Goal: Information Seeking & Learning: Find specific fact

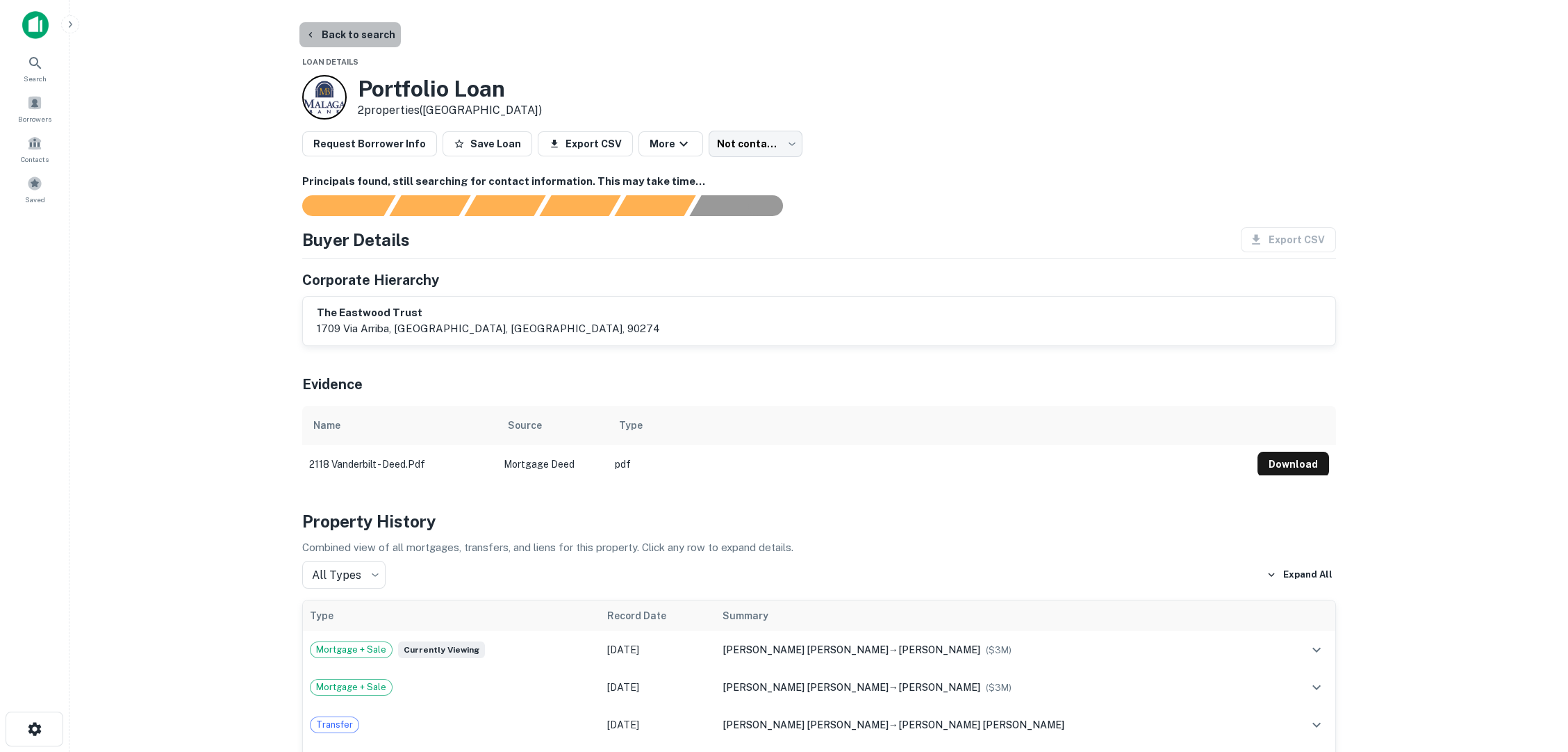
click at [350, 31] on button "Back to search" at bounding box center [350, 34] width 101 height 25
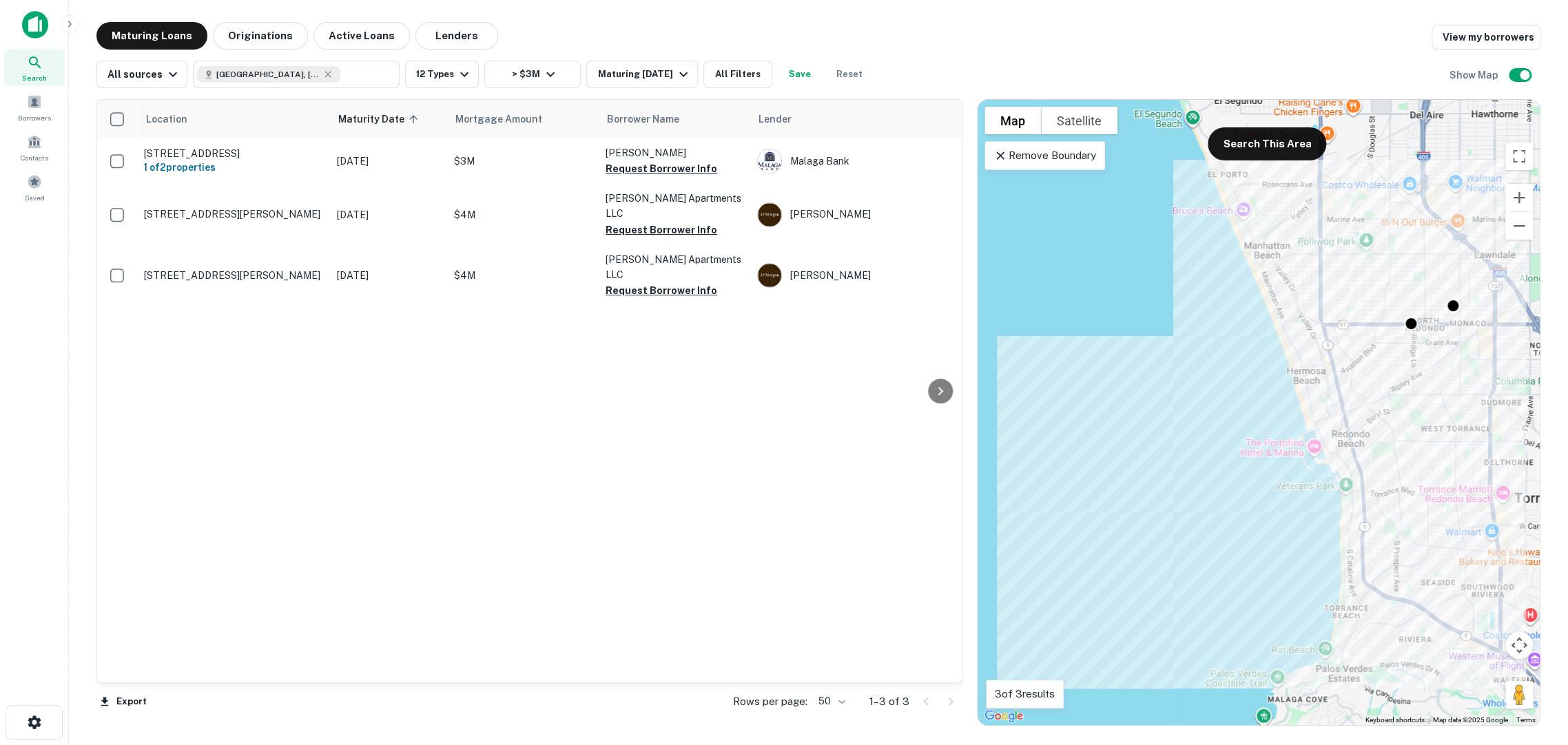
click at [1014, 171] on div "To activate drag with keyboard, press Alt + Enter. Once in keyboard drag state,…" at bounding box center [1259, 412] width 562 height 625
click at [1016, 161] on div "Remove Boundary" at bounding box center [1044, 155] width 120 height 29
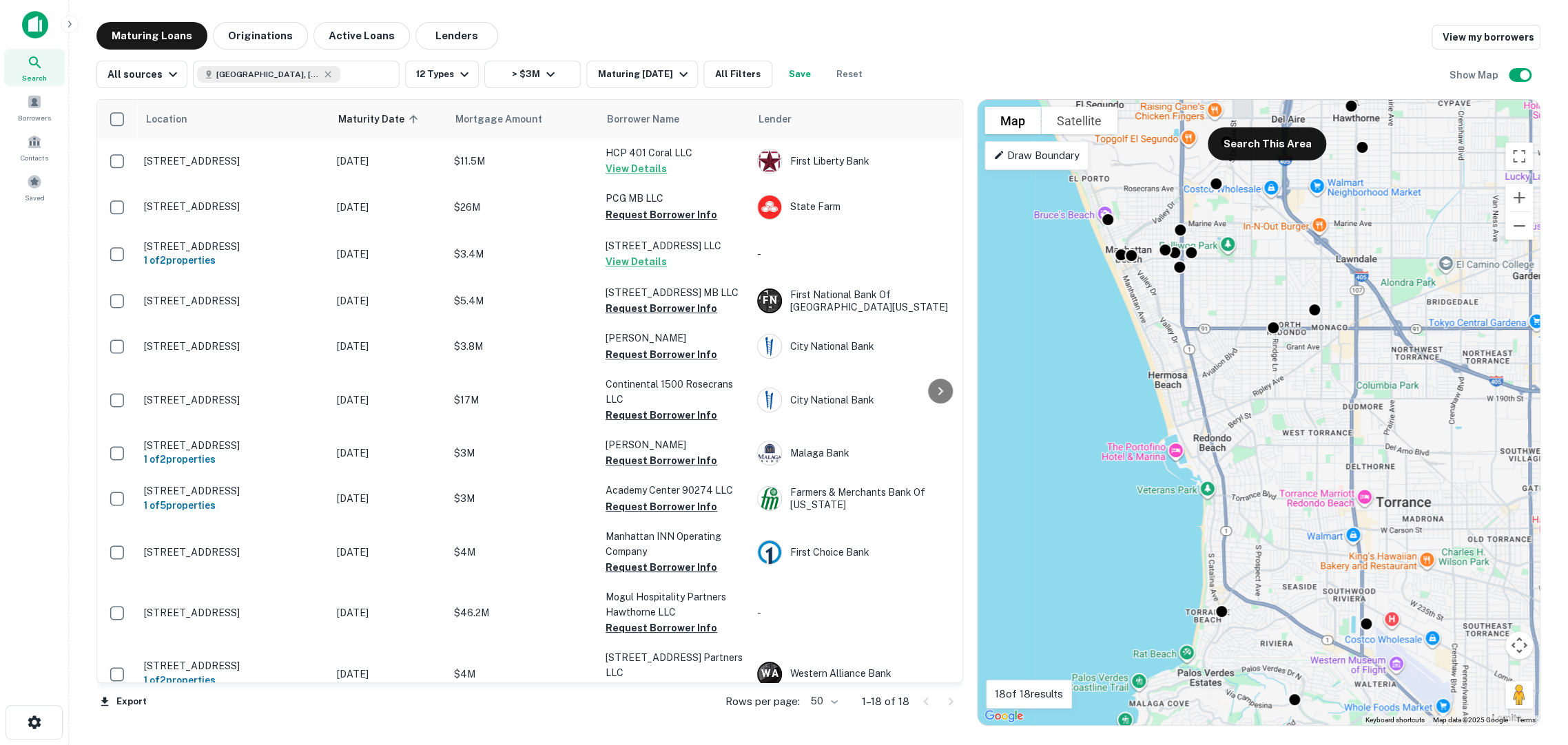
drag, startPoint x: 1384, startPoint y: 406, endPoint x: 1201, endPoint y: 396, distance: 183.3
click at [1201, 396] on div "To activate drag with keyboard, press Alt + Enter. Once in keyboard drag state,…" at bounding box center [1259, 412] width 562 height 625
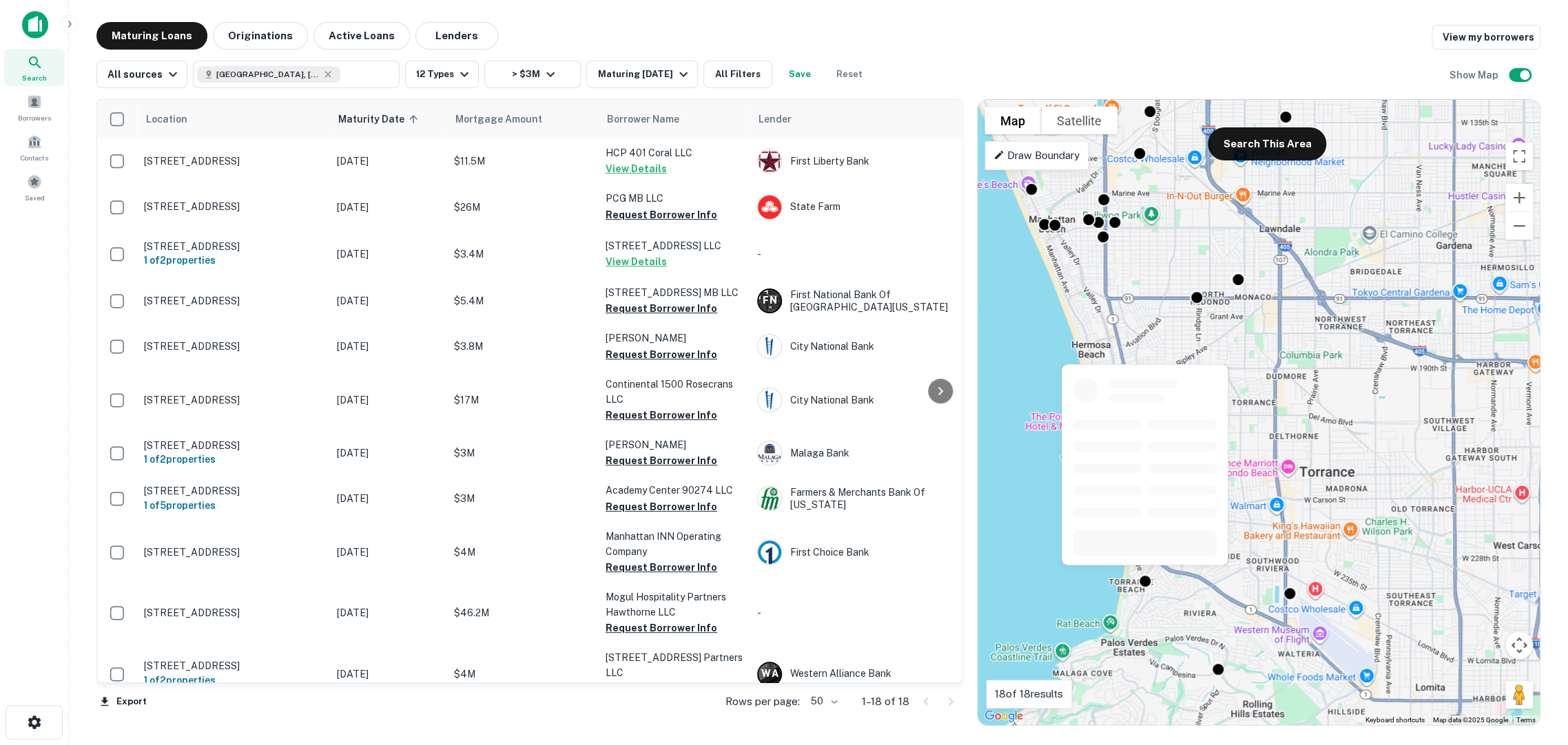
click at [1141, 579] on div at bounding box center [1145, 581] width 14 height 14
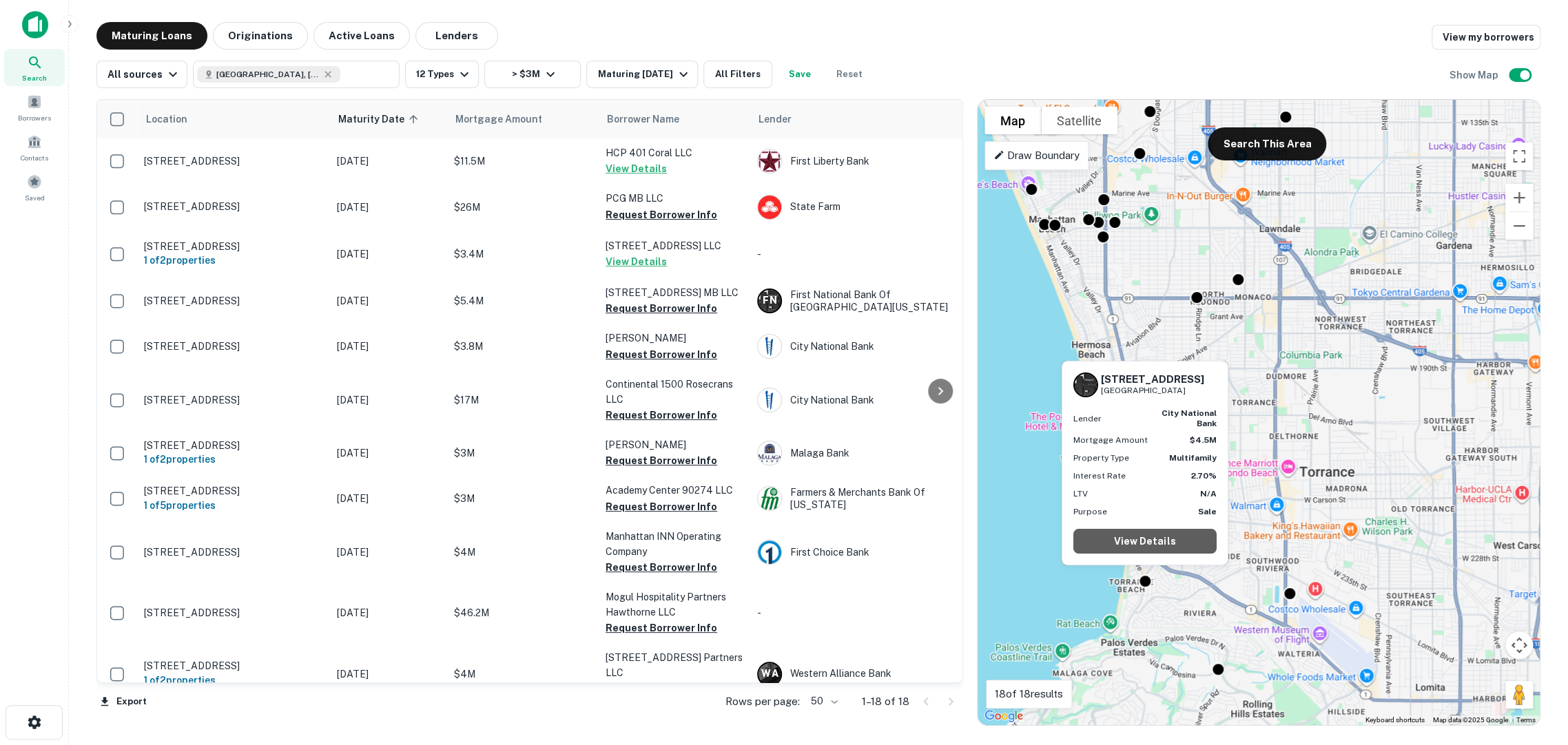
click at [1148, 547] on link "View Details" at bounding box center [1144, 541] width 143 height 25
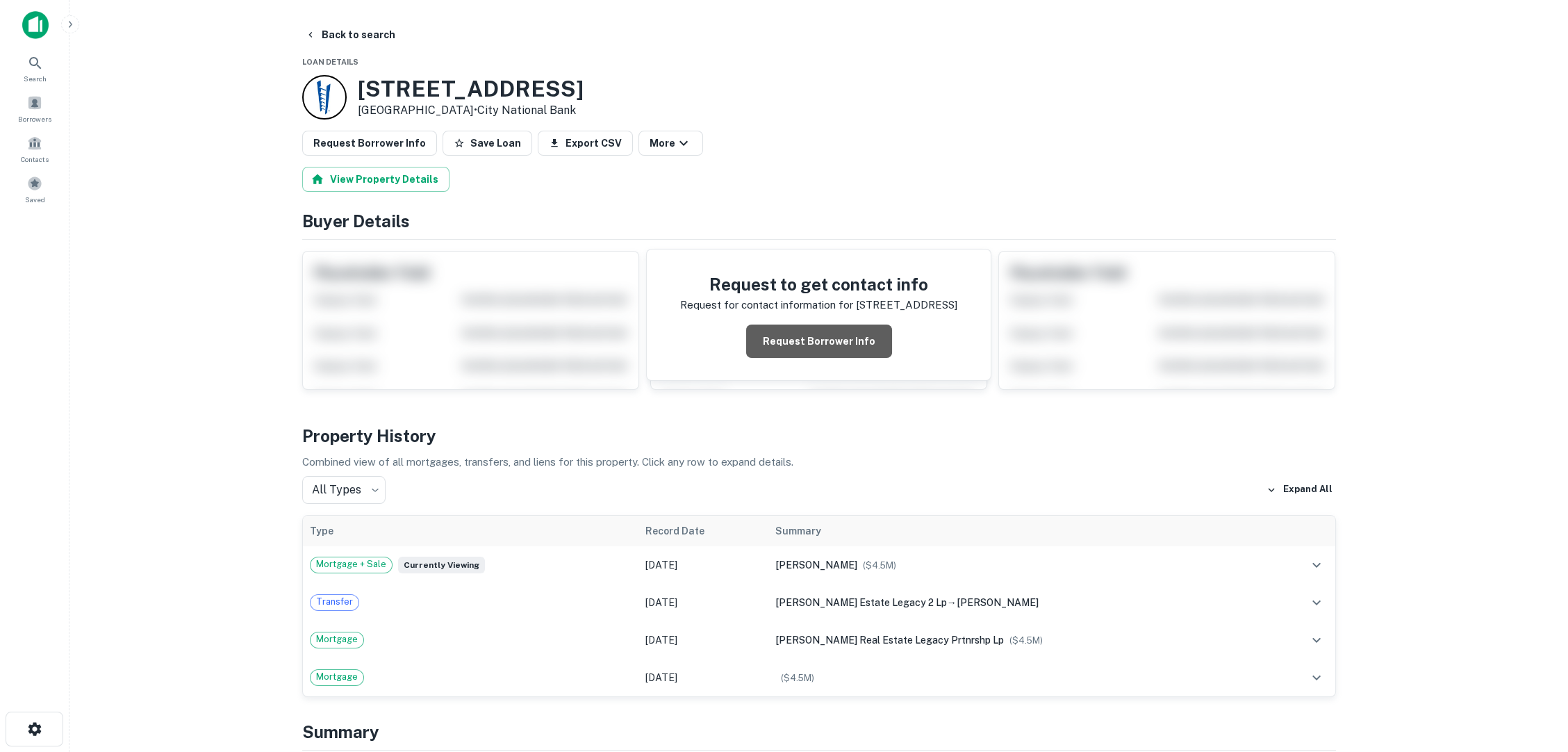
click at [825, 324] on button "Request Borrower Info" at bounding box center [819, 341] width 146 height 33
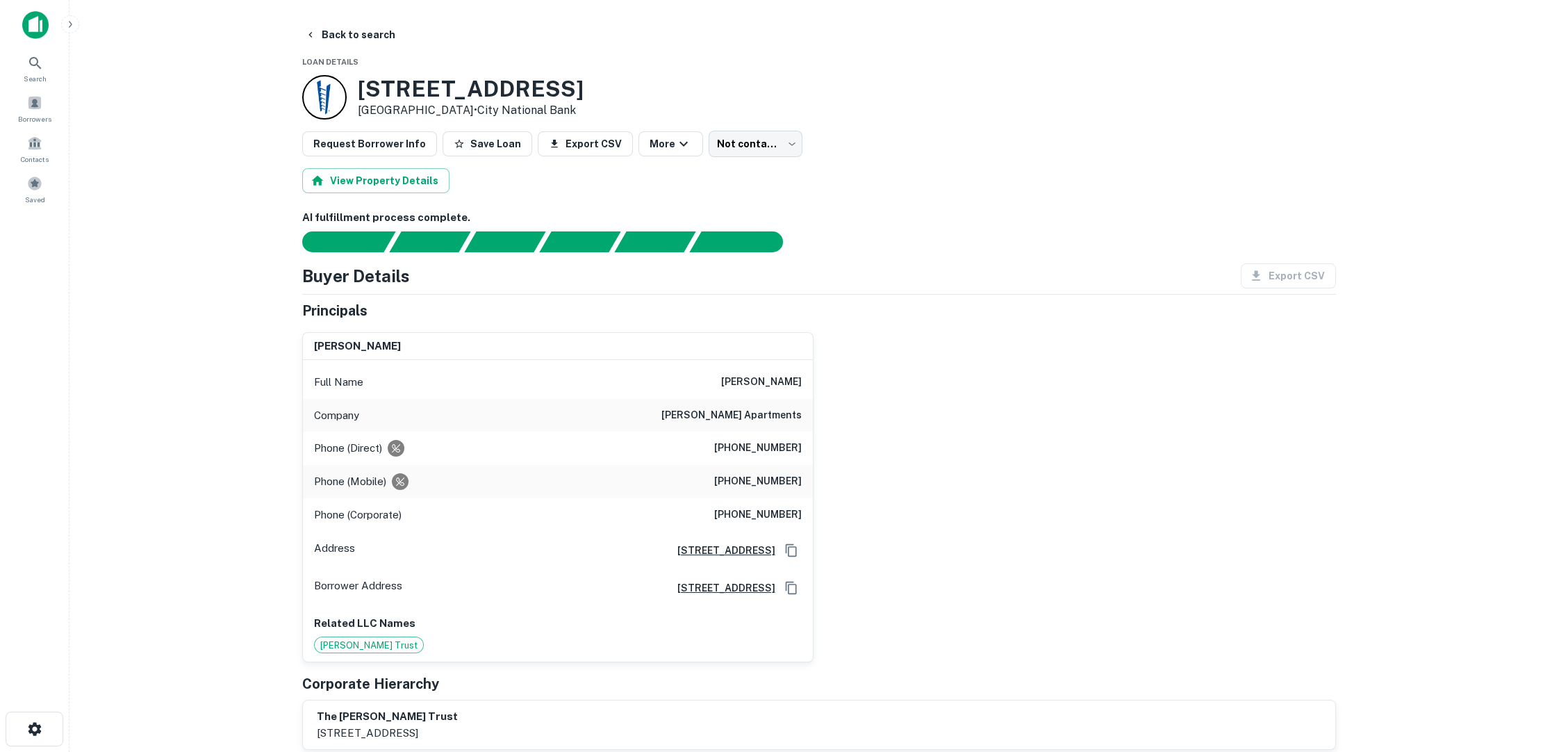
drag, startPoint x: 727, startPoint y: 352, endPoint x: 811, endPoint y: 352, distance: 84.0
click at [811, 366] on div "Full Name raymond pellegrino" at bounding box center [557, 382] width 510 height 33
copy h6 "raymond pellegrino"
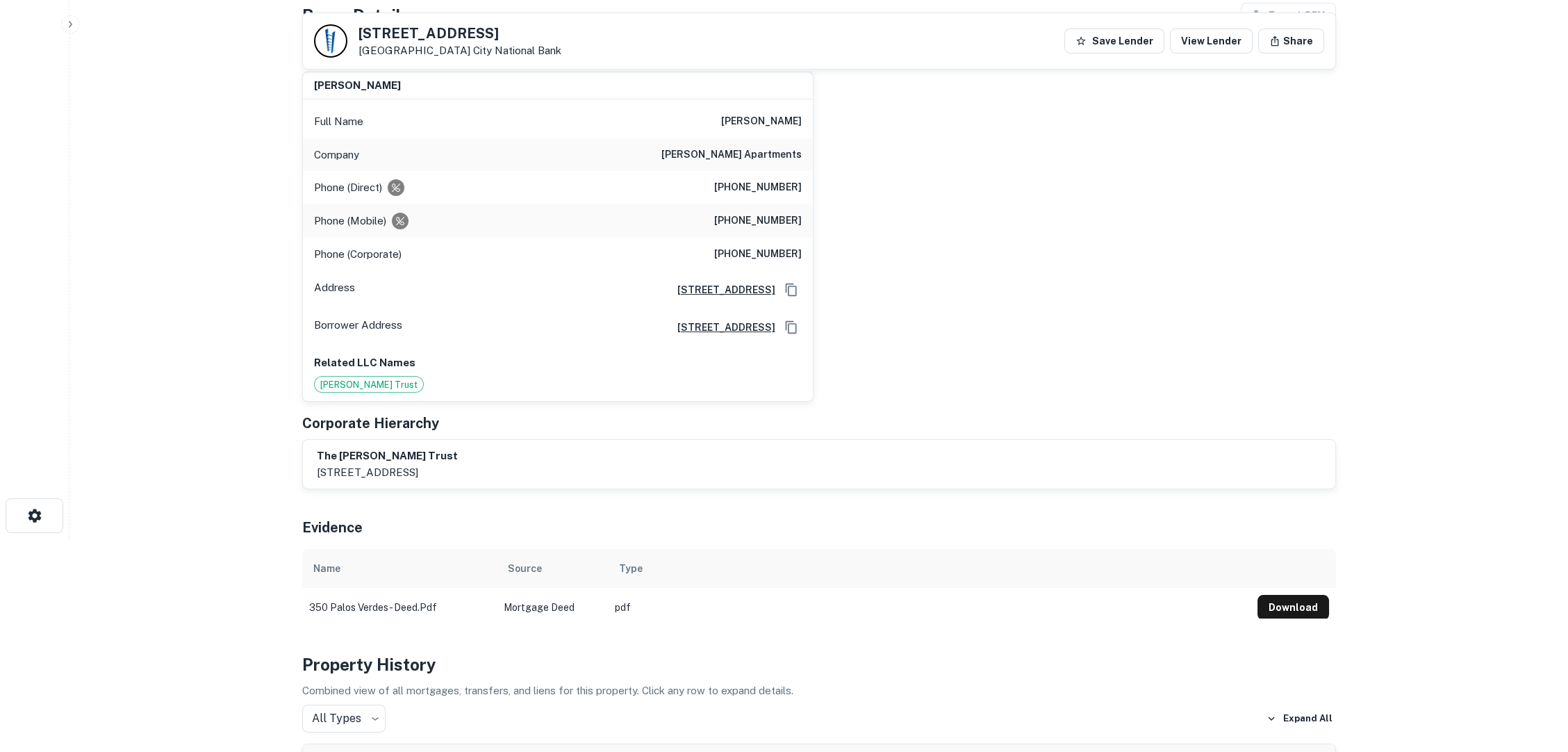
scroll to position [154, 0]
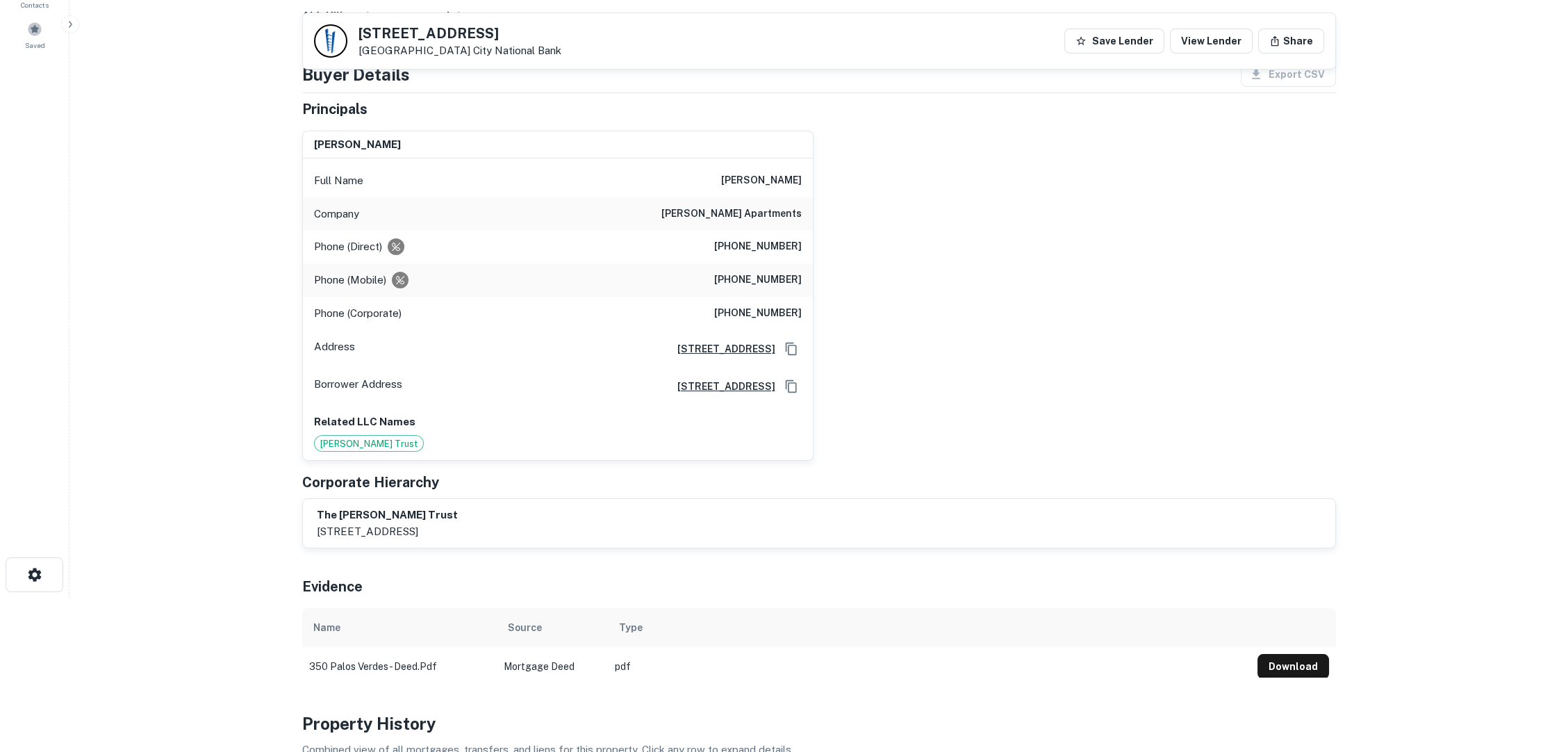
drag, startPoint x: 475, startPoint y: 39, endPoint x: 357, endPoint y: 27, distance: 118.6
click at [357, 27] on div "350 Palos Verdes Blvd Redondo Beach, CA90277 City National Bank" at bounding box center [437, 41] width 247 height 33
copy h5 "350 Palos Verdes Blvd"
click at [1331, 366] on div "raymond pellegrino Full Name raymond pellegrino Company pellegrino apartments P…" at bounding box center [813, 290] width 1044 height 342
drag, startPoint x: 730, startPoint y: 150, endPoint x: 816, endPoint y: 157, distance: 86.3
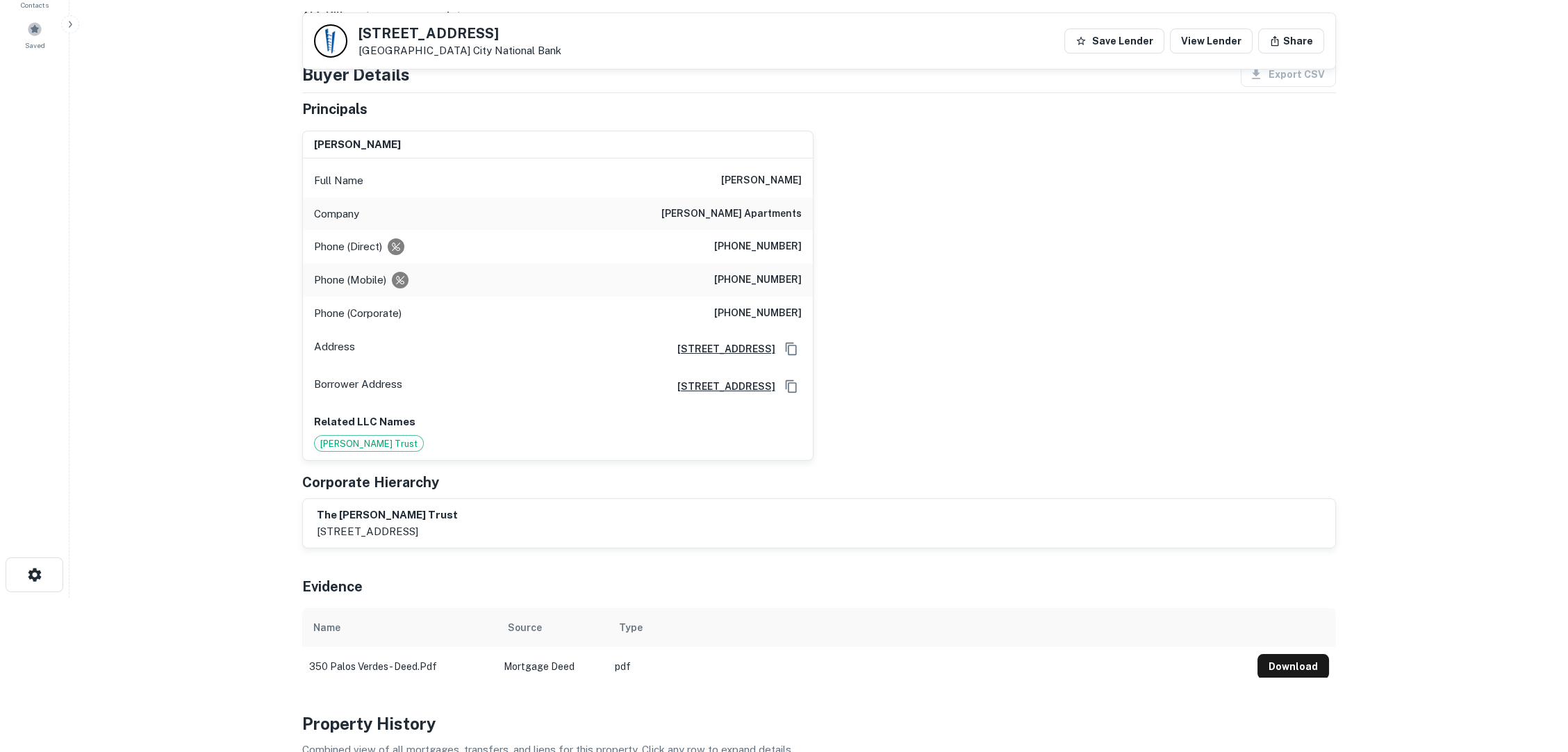
click at [816, 157] on div "raymond pellegrino Full Name raymond pellegrino Company pellegrino apartments P…" at bounding box center [813, 290] width 1044 height 342
copy h6 "raymond pellegrino"
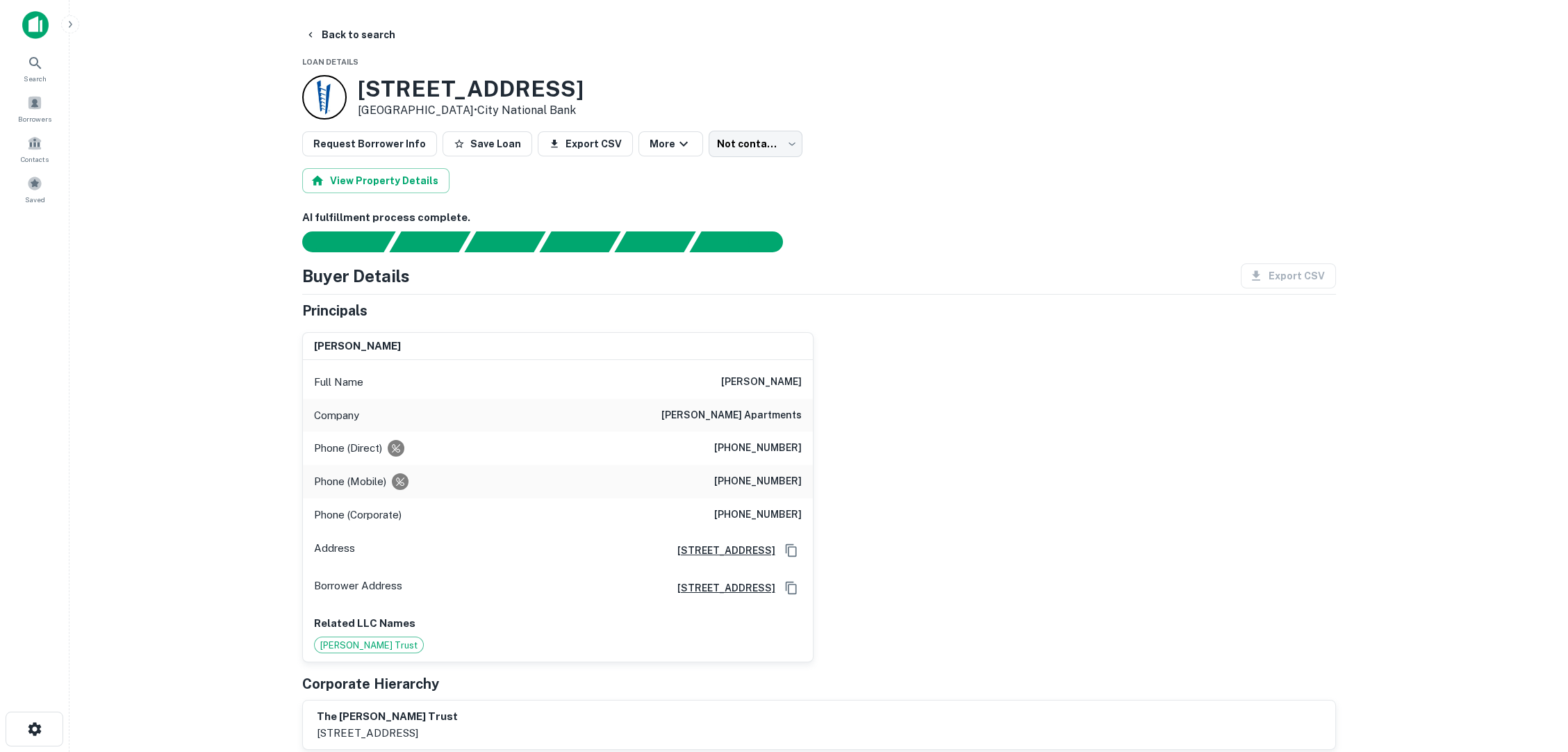
click at [361, 29] on button "Back to search" at bounding box center [350, 34] width 101 height 25
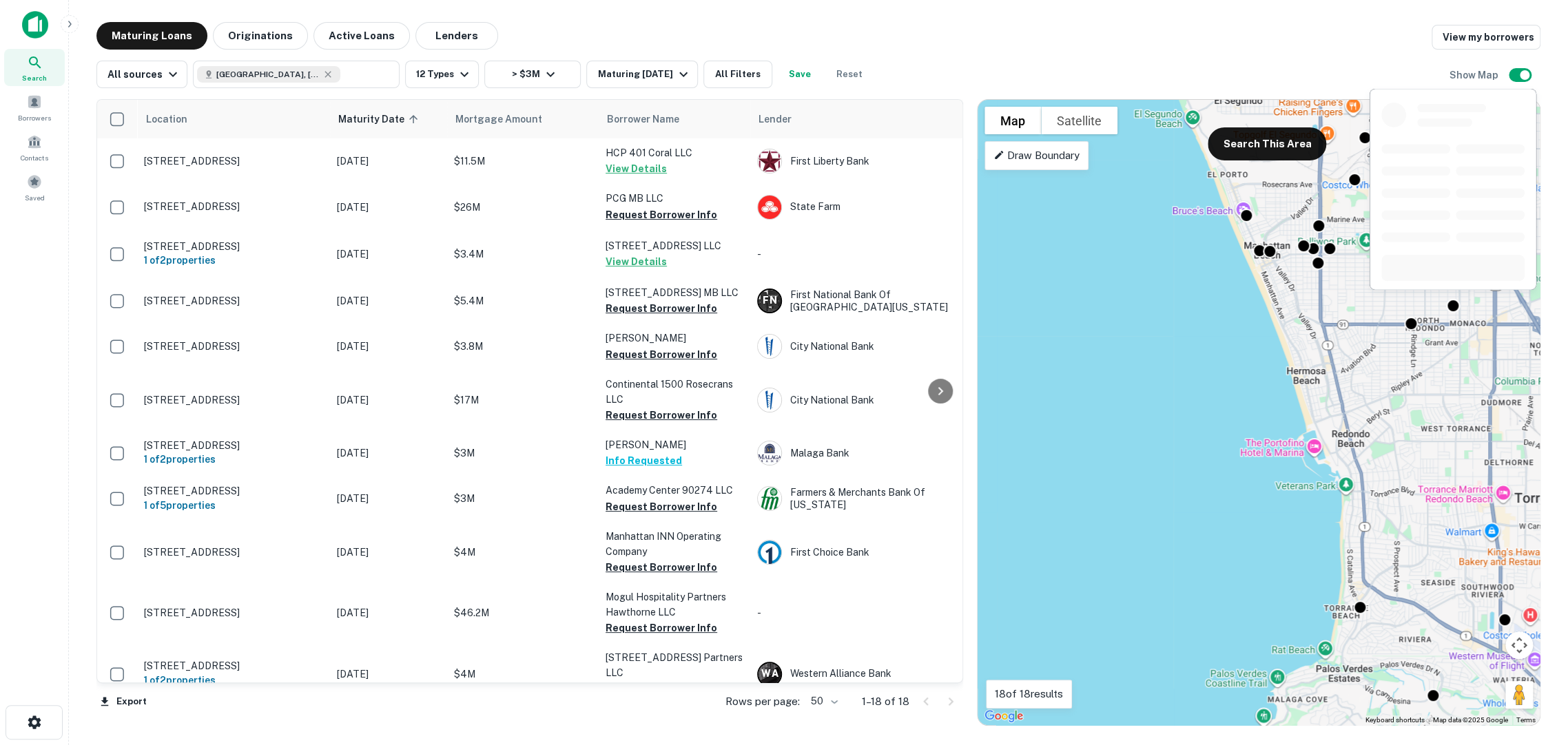
click at [1449, 303] on div at bounding box center [1453, 306] width 14 height 14
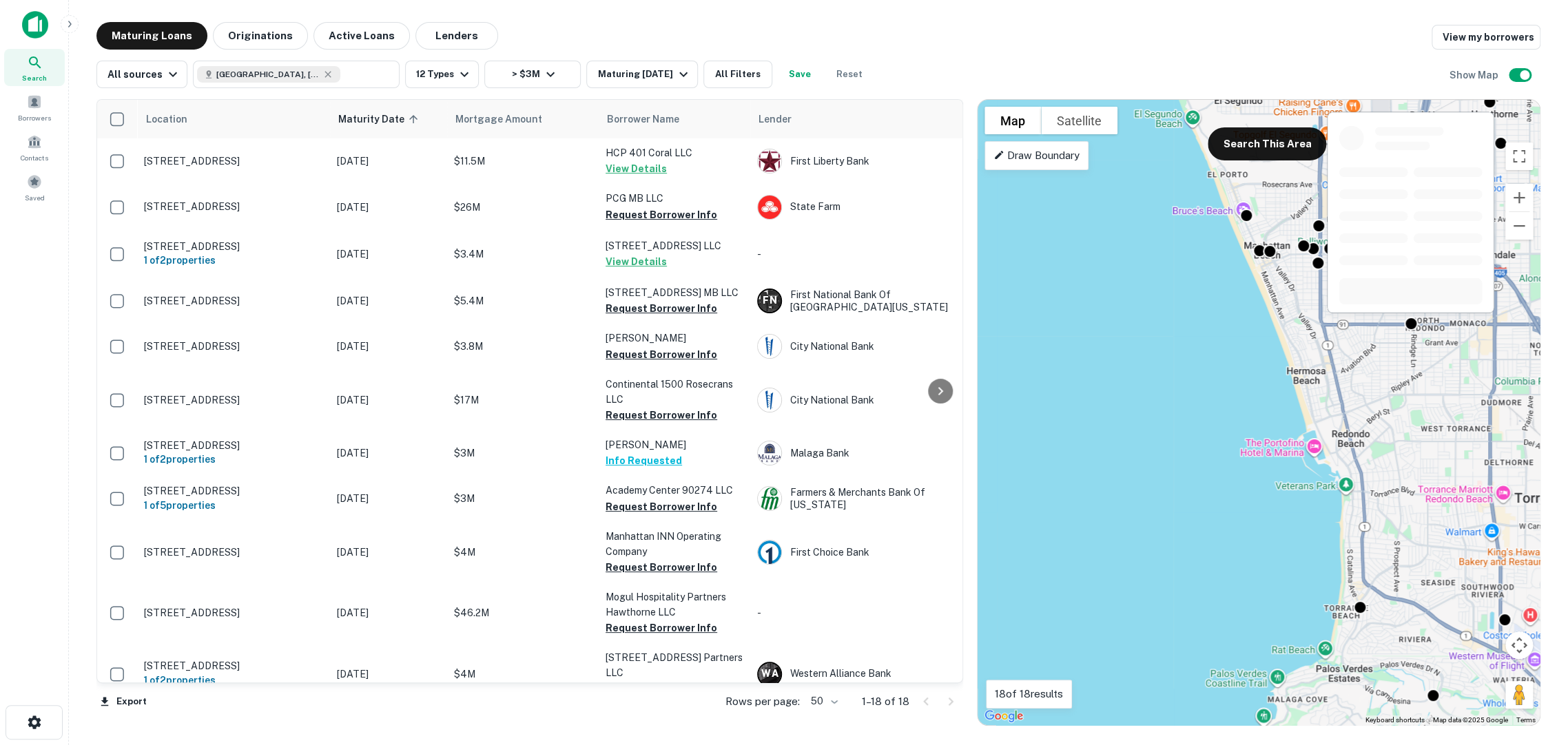
click at [1404, 323] on div at bounding box center [1411, 324] width 14 height 14
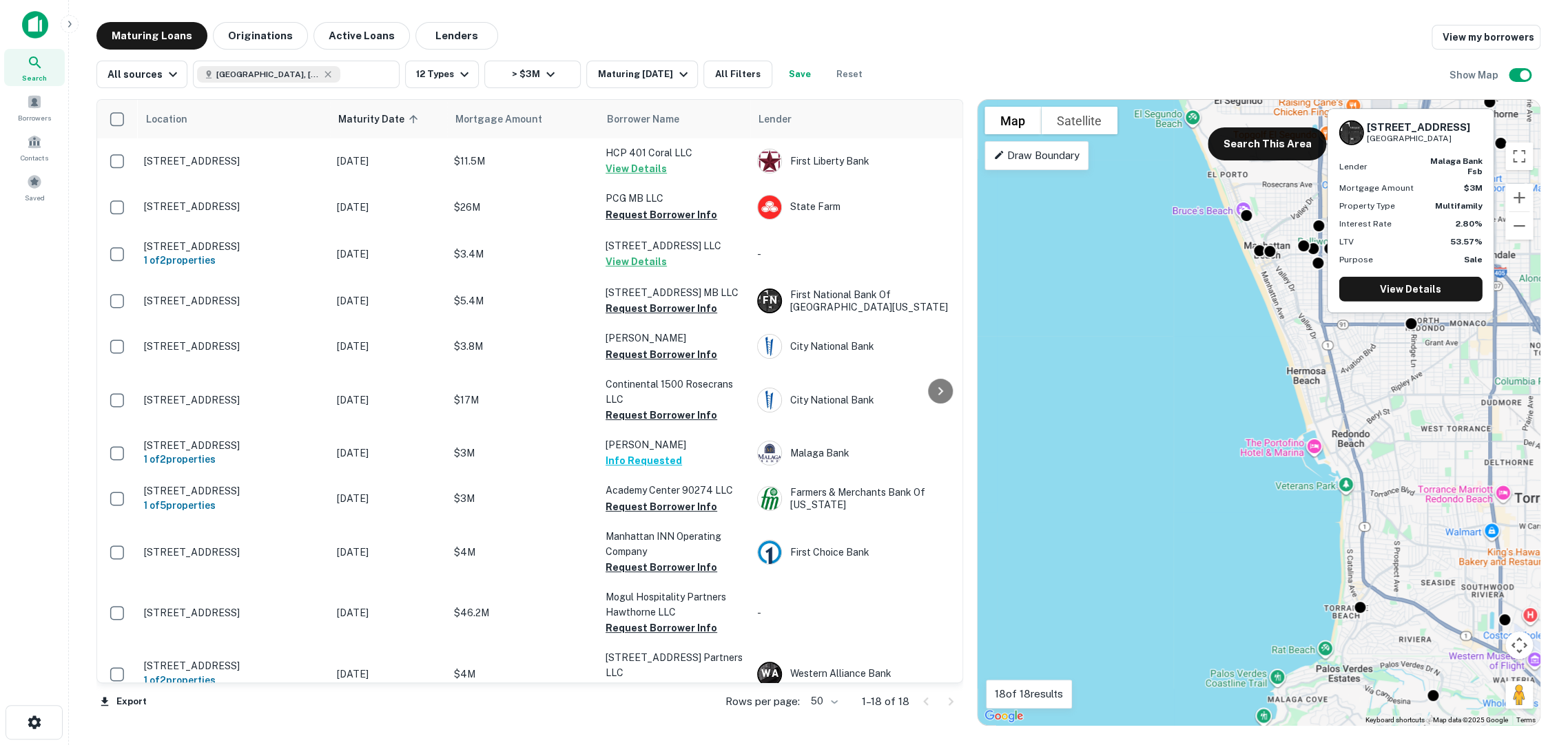
click at [1435, 301] on div "2116 Vanderbilt Ln Redondo Beach, CA90278 Lender malaga bank fsb Mortgage Amoun…" at bounding box center [1409, 211] width 166 height 203
click at [1442, 293] on link "View Details" at bounding box center [1409, 288] width 143 height 25
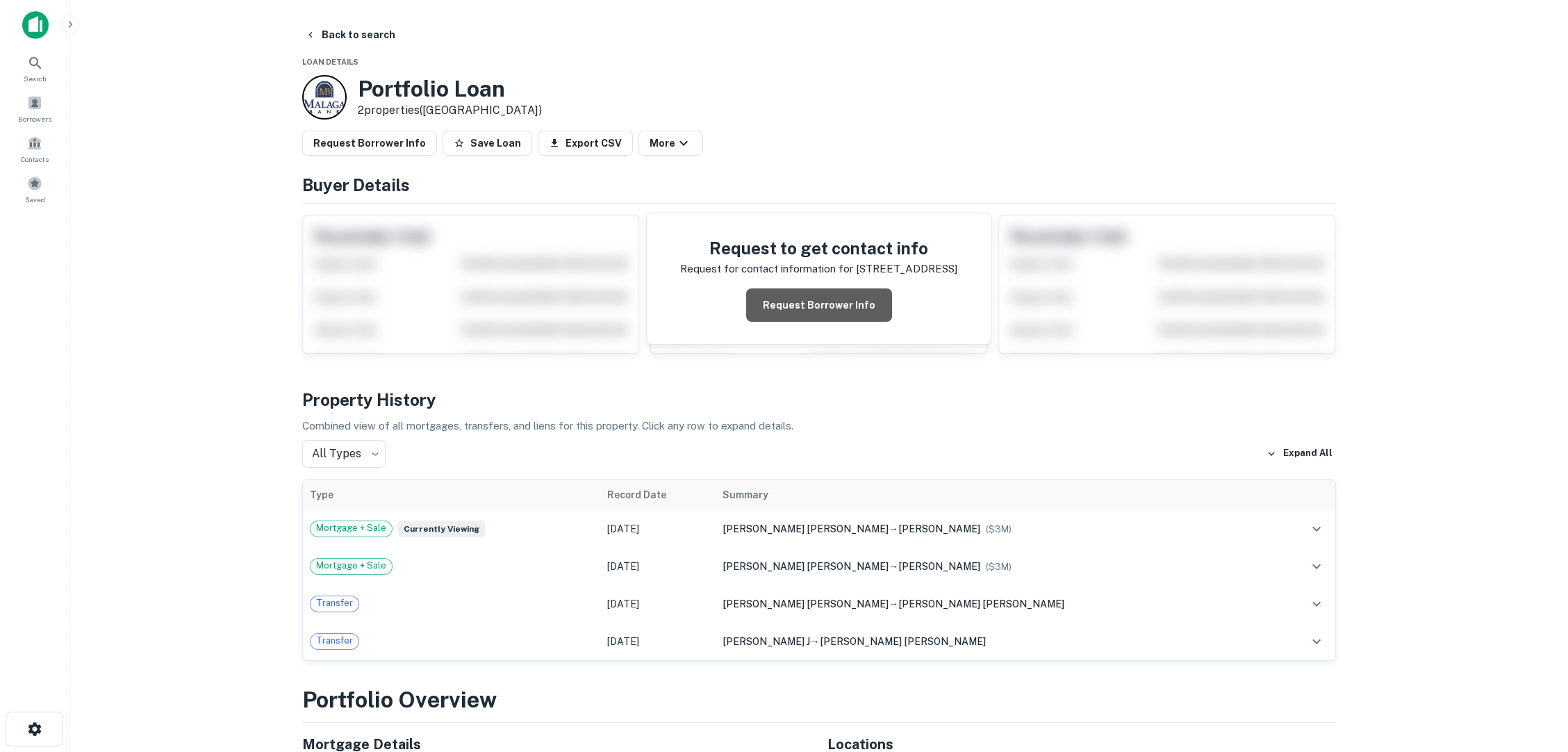
click at [837, 289] on button "Request Borrower Info" at bounding box center [819, 305] width 146 height 33
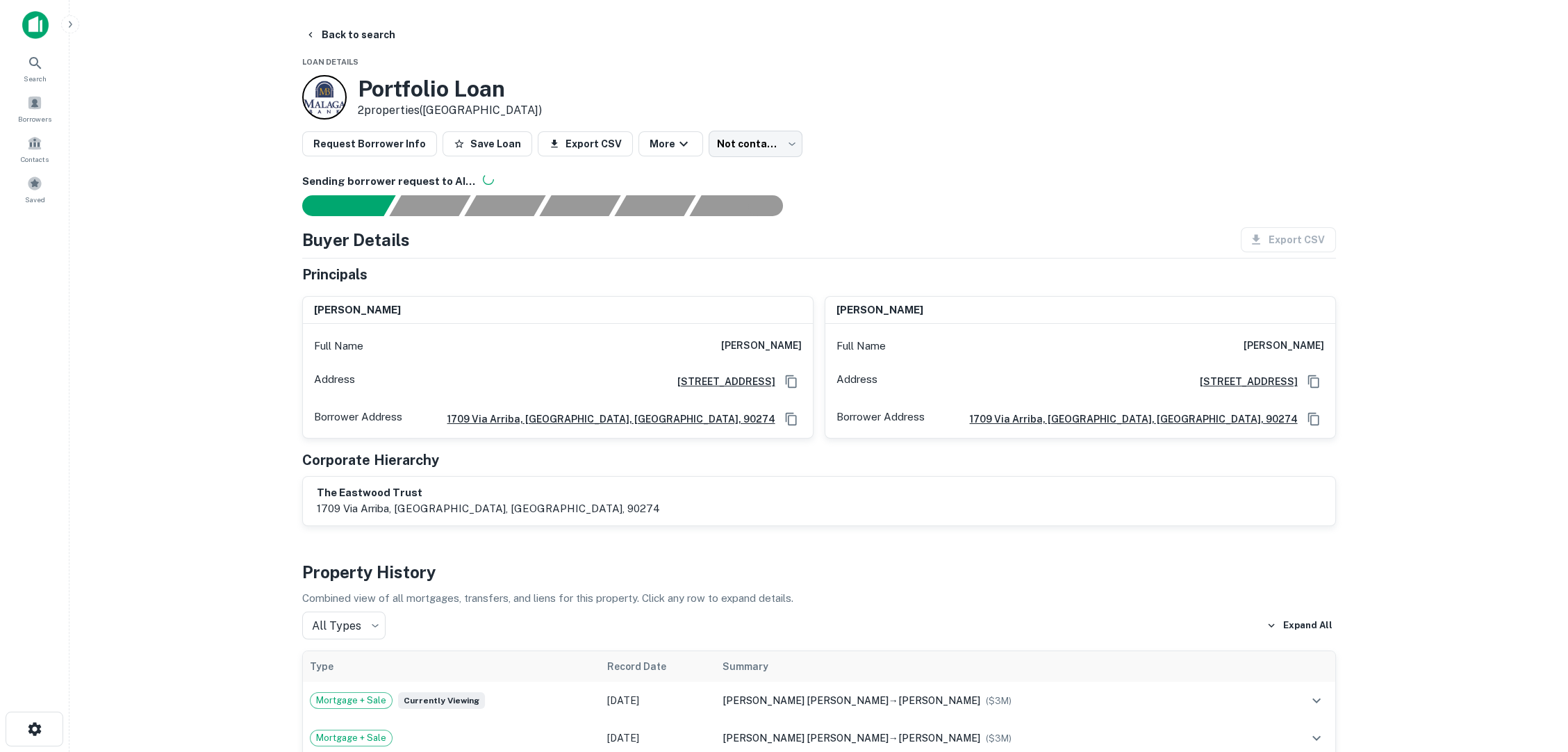
drag, startPoint x: 1237, startPoint y: 322, endPoint x: 1340, endPoint y: 324, distance: 103.0
copy h6 "raymond a. eastwood"
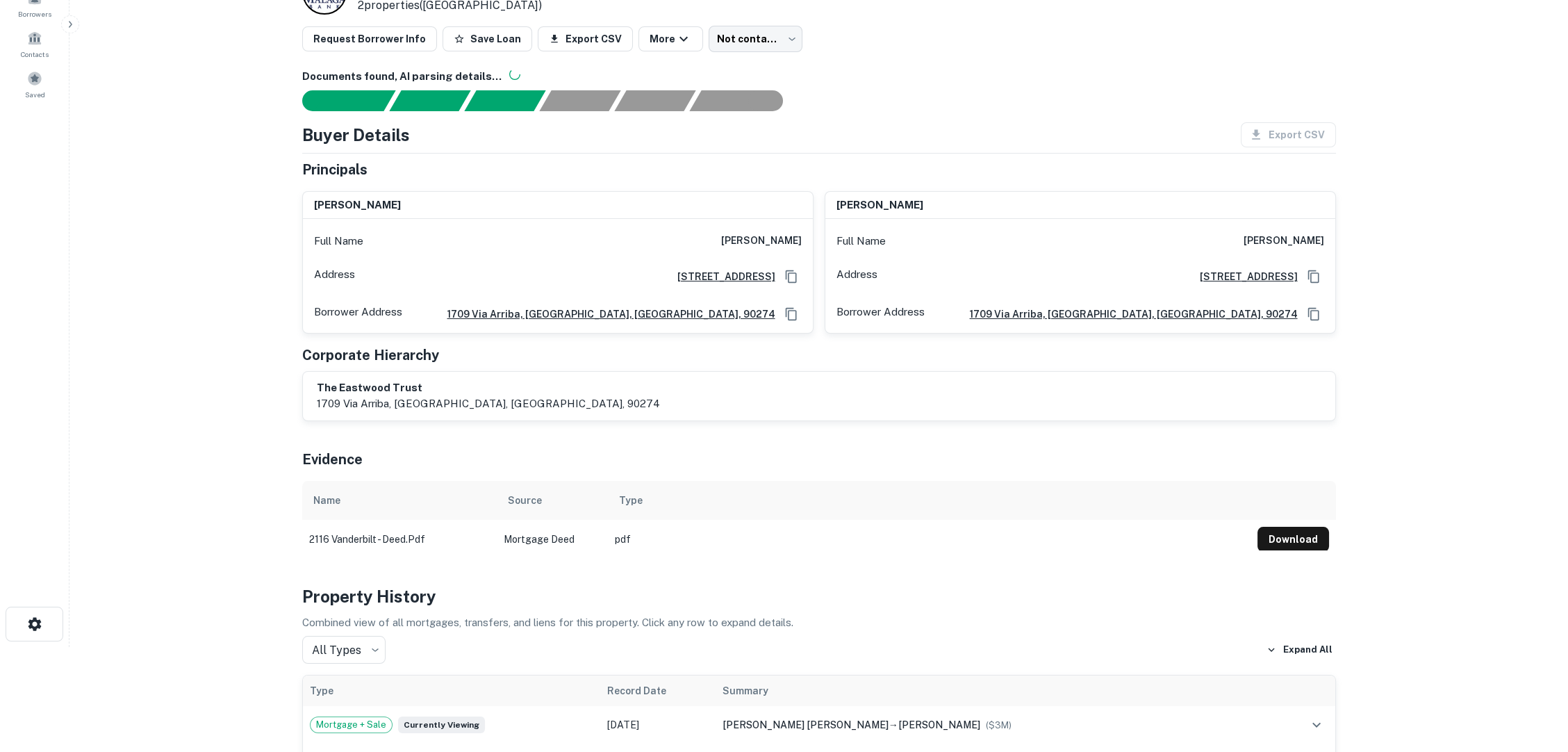
scroll to position [154, 0]
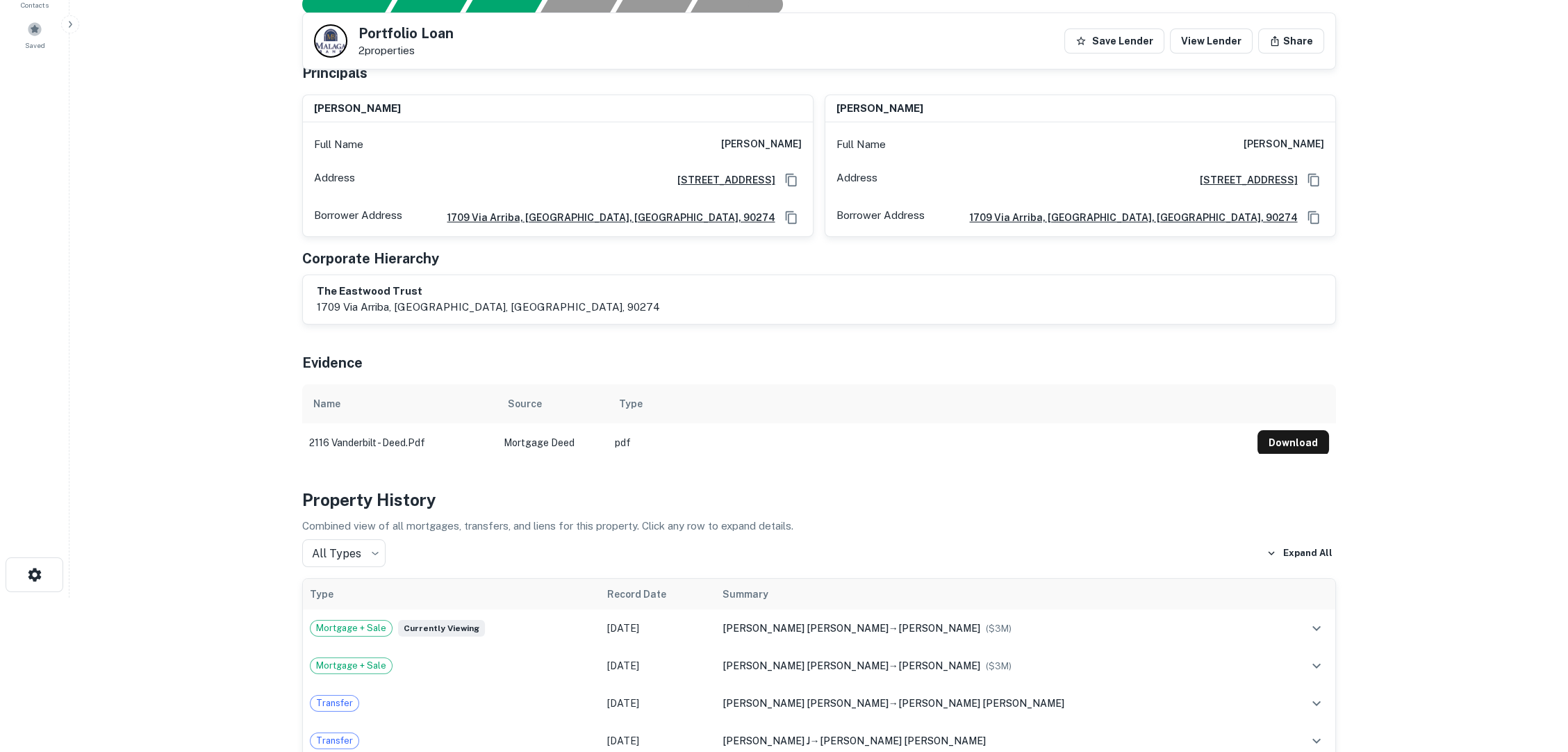
click at [1401, 215] on main "Back to search Portfolio Loan 2 properties Save Lender View Lender Share Docume…" at bounding box center [818, 222] width 1498 height 752
click at [1426, 252] on main "Back to search Portfolio Loan 2 properties Save Lender View Lender Share Docume…" at bounding box center [818, 222] width 1498 height 752
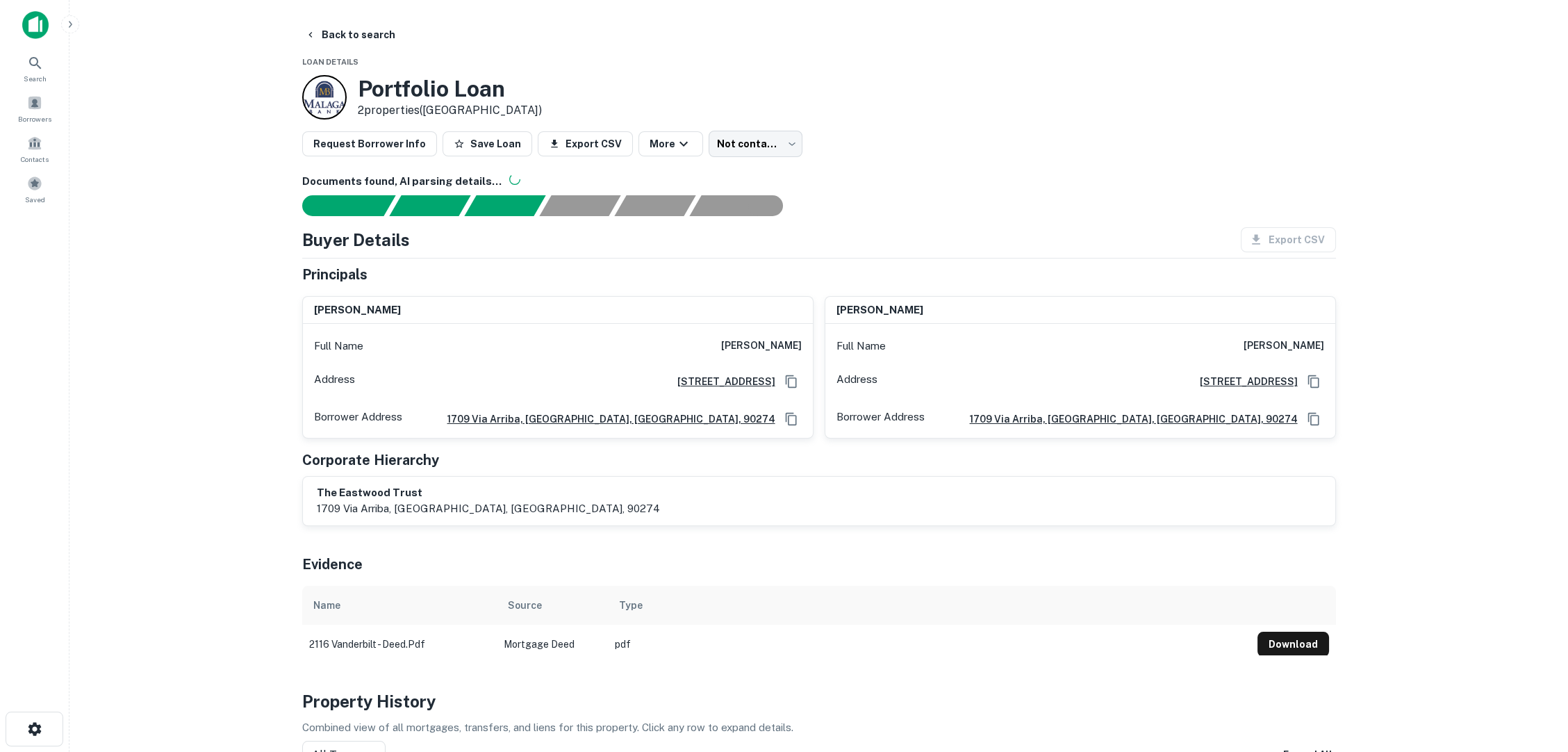
drag, startPoint x: 205, startPoint y: 5, endPoint x: 212, endPoint y: 357, distance: 352.1
click at [212, 357] on main "Back to search Loan Details Portfolio Loan 2 properties (CA) Request Borrower I…" at bounding box center [818, 376] width 1498 height 752
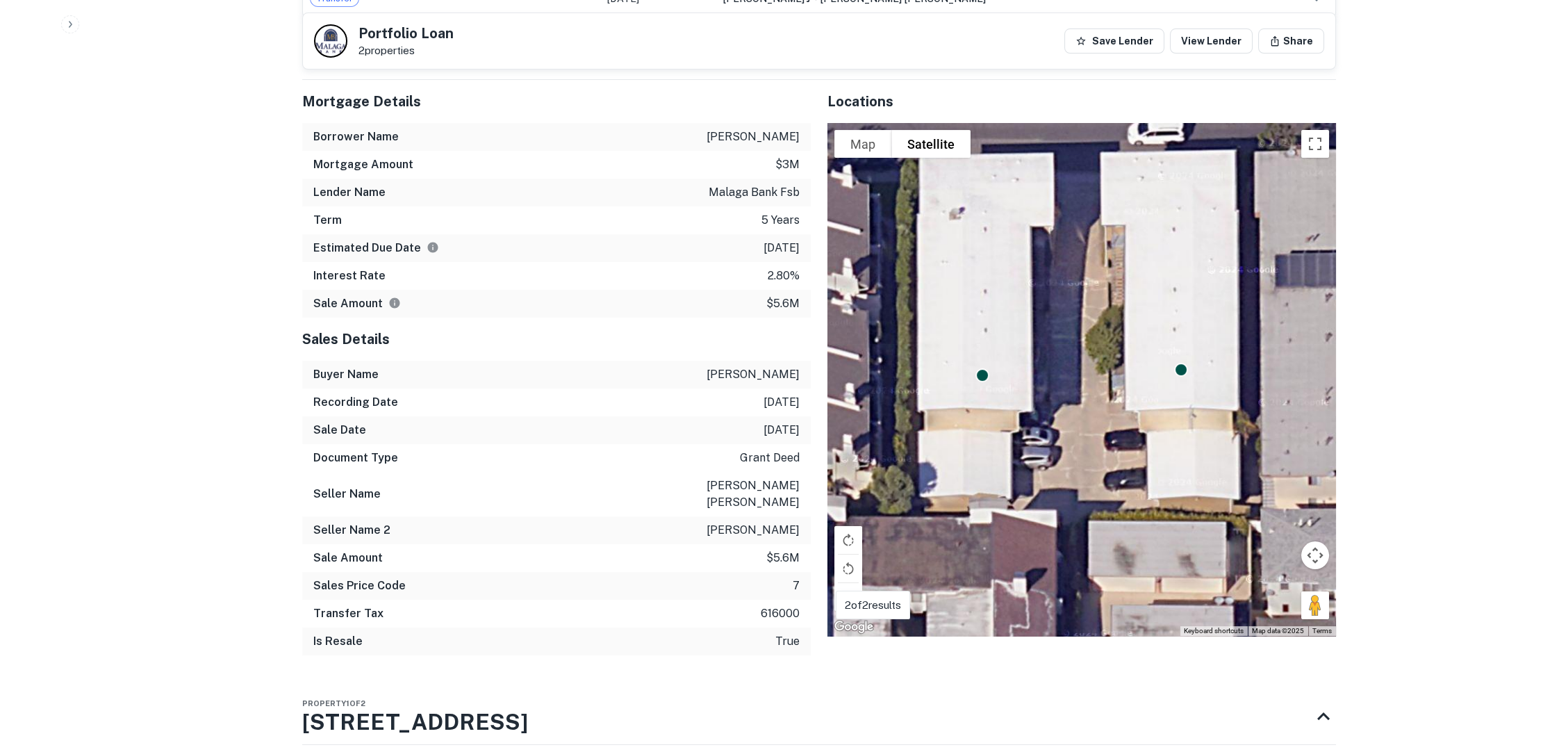
scroll to position [1004, 0]
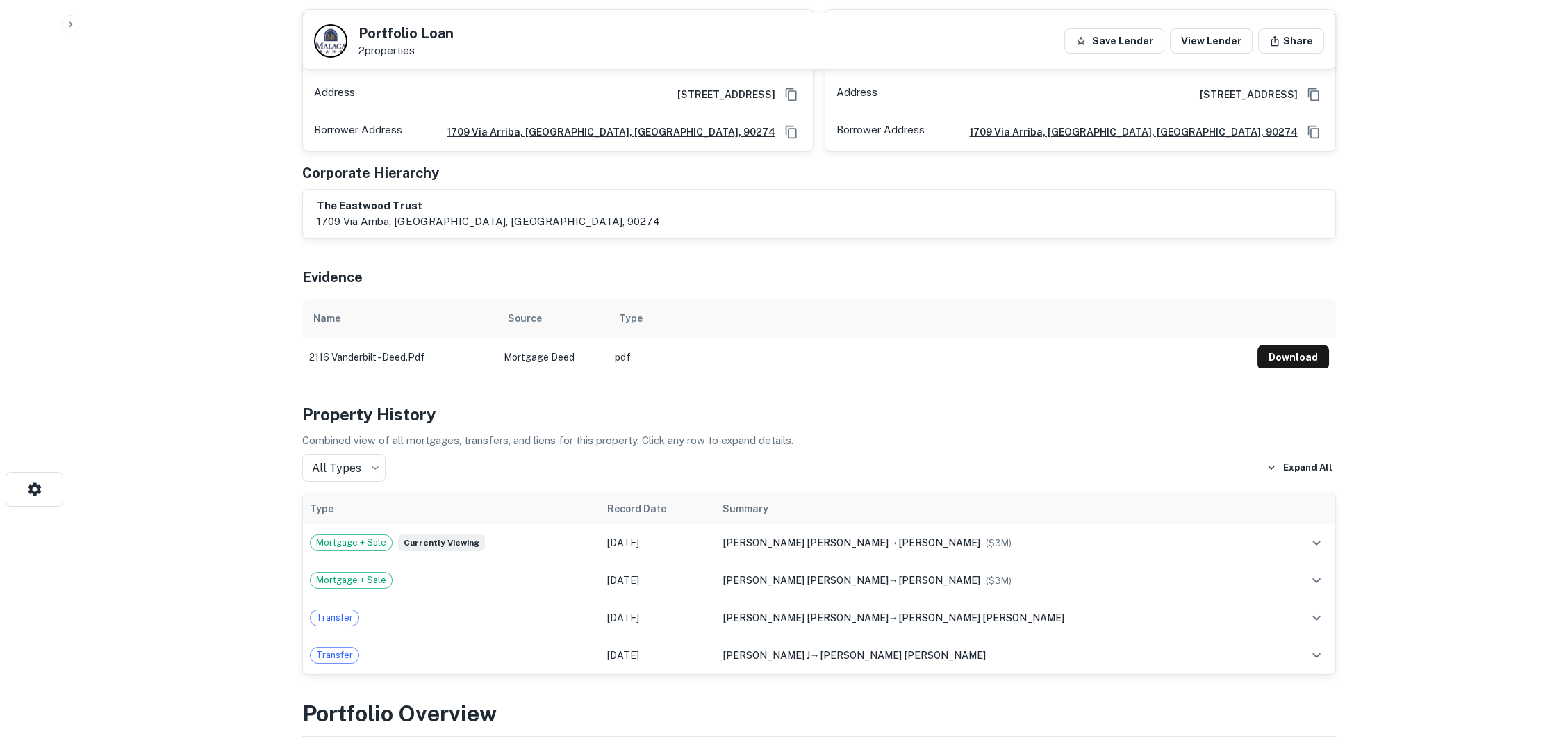
scroll to position [232, 0]
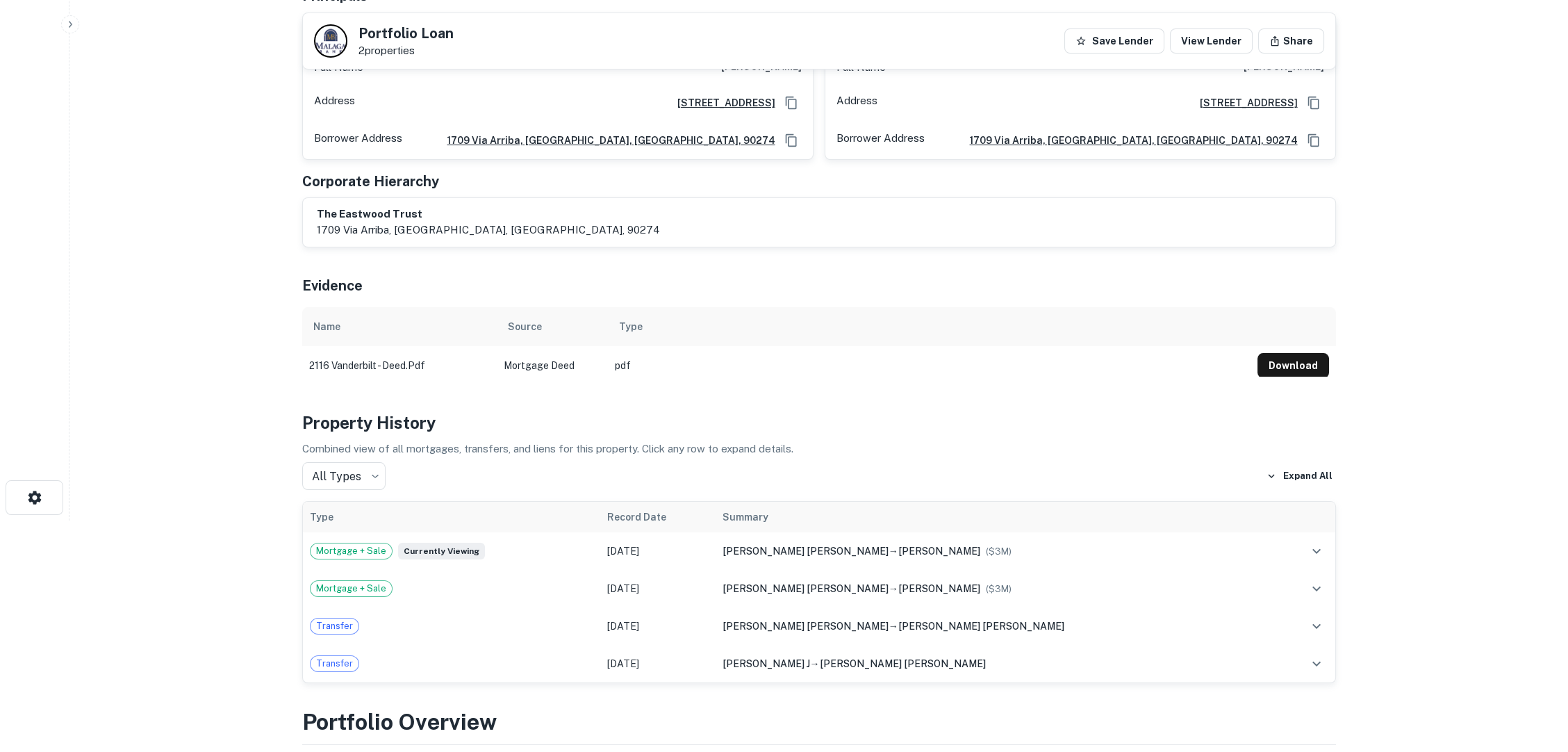
click at [1496, 275] on main "Back to search Portfolio Loan 2 properties Save Lender View Lender Share Docume…" at bounding box center [818, 144] width 1498 height 752
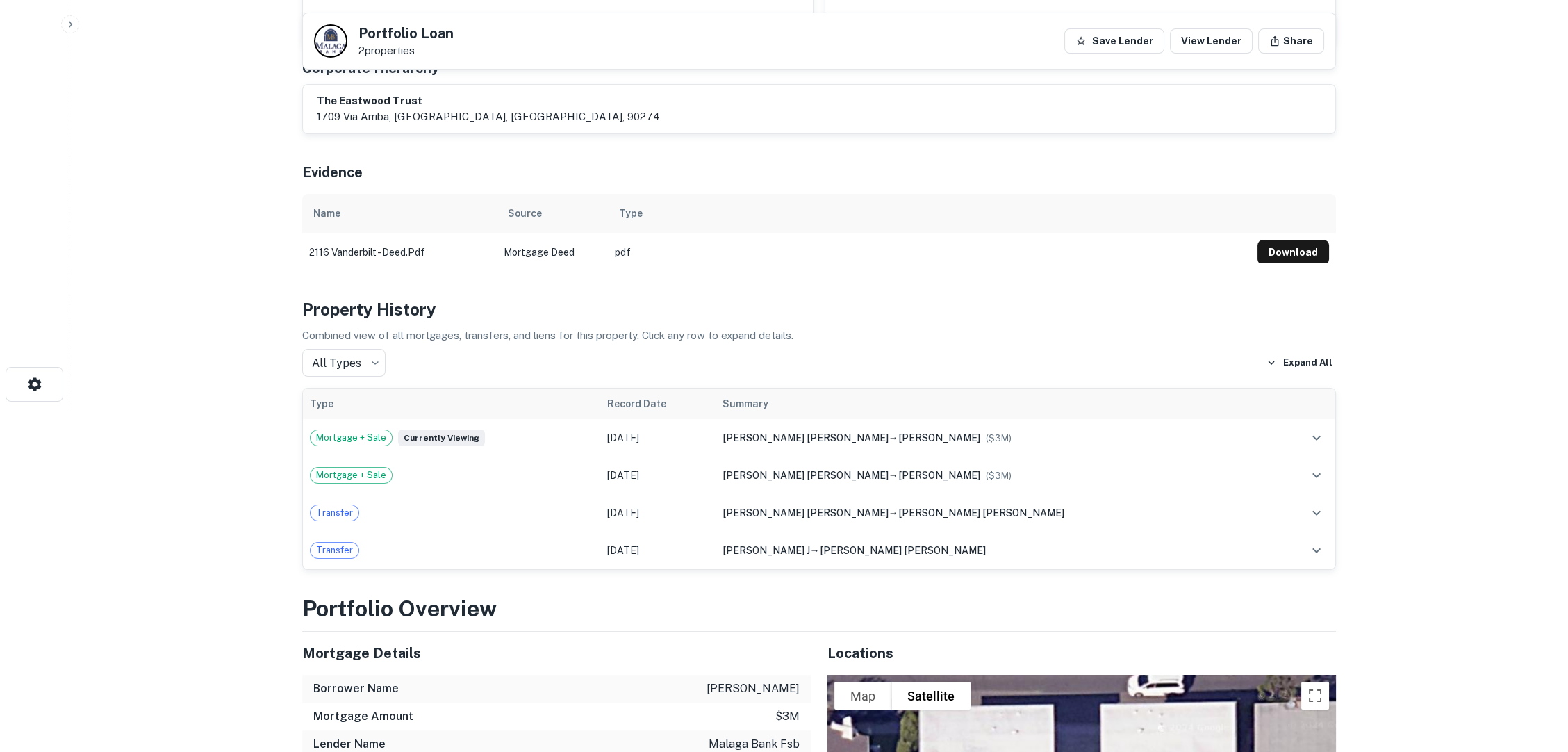
scroll to position [154, 0]
